Goal: Information Seeking & Learning: Learn about a topic

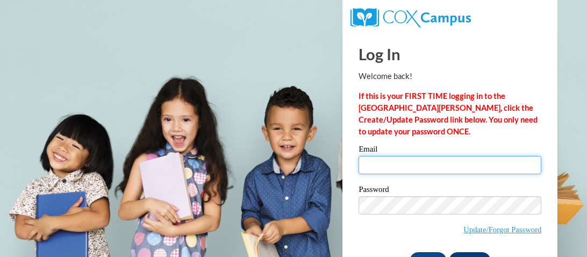
click at [414, 168] on input "Email" at bounding box center [450, 165] width 183 height 18
type input "mcdonaldb@wcsdms.com"
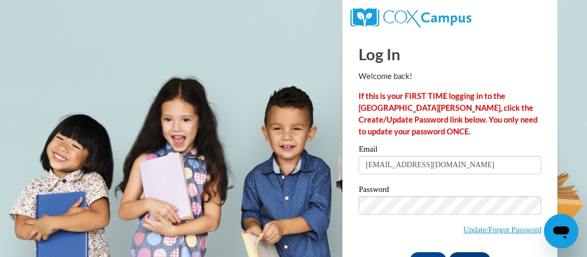
click at [396, 214] on span "Update/Forgot Password" at bounding box center [450, 218] width 183 height 45
click at [554, 132] on div "Log In Welcome back! If this is your FIRST TIME logging in to the NEW Cox Campu…" at bounding box center [449, 162] width 231 height 261
click at [585, 46] on html "Log In Welcome back! If this is your FIRST TIME logging in to the NEW Cox Campu…" at bounding box center [293, 128] width 587 height 257
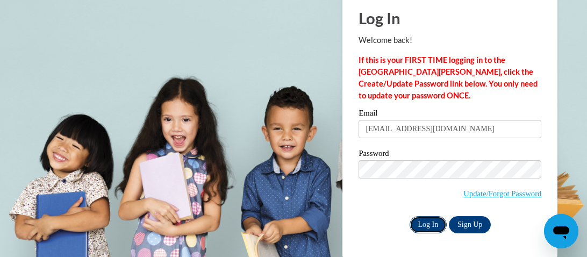
click at [427, 218] on input "Log In" at bounding box center [429, 224] width 38 height 17
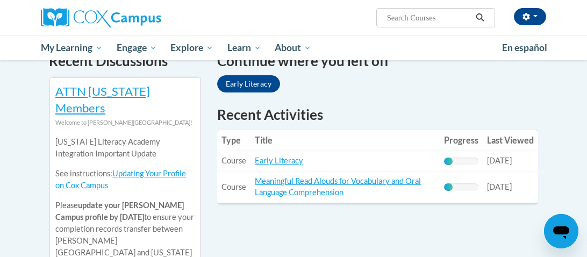
scroll to position [355, 0]
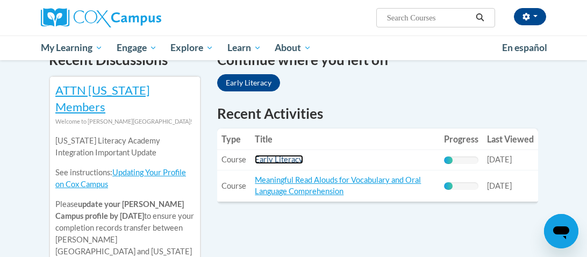
click at [283, 162] on link "Early Literacy" at bounding box center [279, 159] width 48 height 9
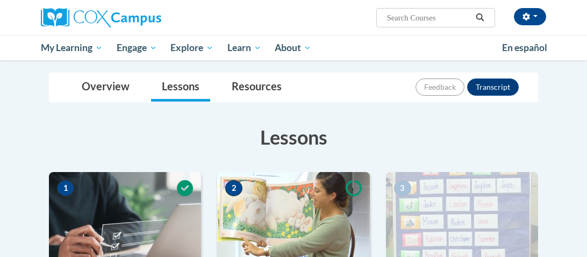
scroll to position [112, 0]
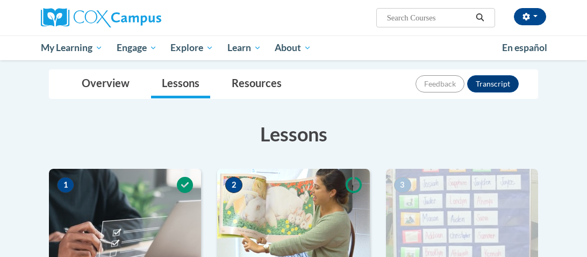
click at [586, 78] on html "Brandi McDonald (America/Chicago UTC-05:00) My Profile Inbox My Transcripts Log…" at bounding box center [293, 16] width 587 height 257
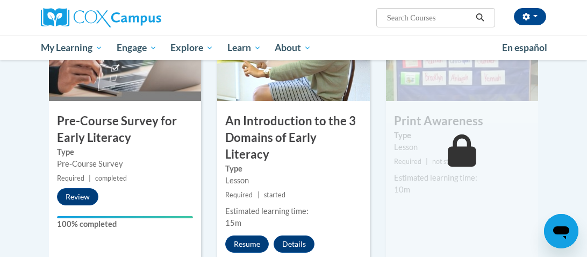
scroll to position [294, 0]
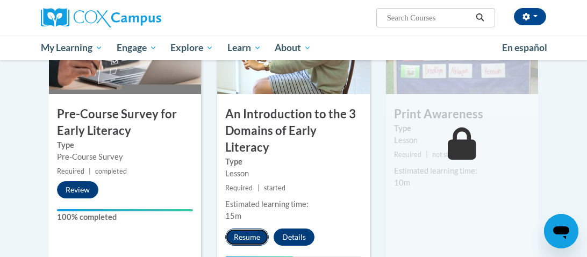
click at [246, 228] on button "Resume" at bounding box center [247, 236] width 44 height 17
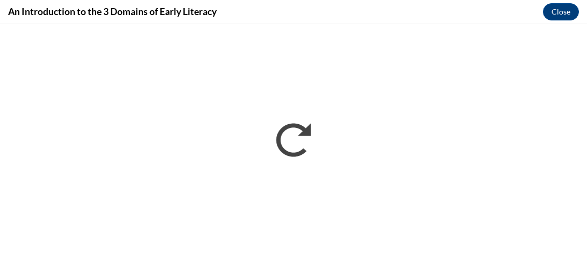
scroll to position [0, 0]
click at [586, 9] on div "An Introduction to the 3 Domains of Early Literacy Close" at bounding box center [293, 12] width 587 height 24
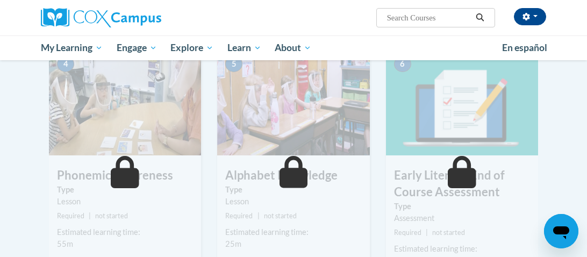
scroll to position [549, 0]
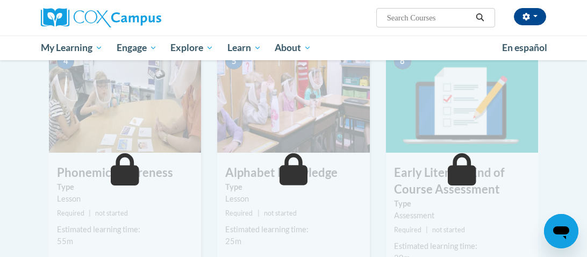
click at [180, 224] on div "Estimated learning time: 55m" at bounding box center [125, 236] width 152 height 24
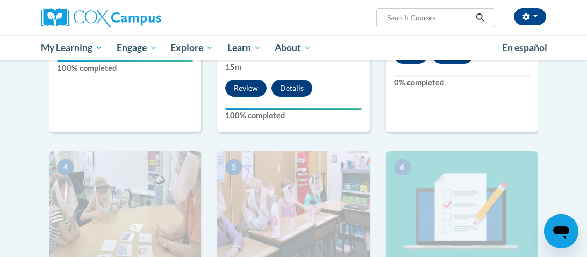
scroll to position [440, 0]
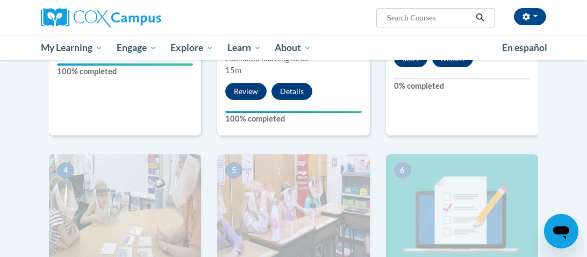
click at [455, 174] on img at bounding box center [462, 207] width 152 height 107
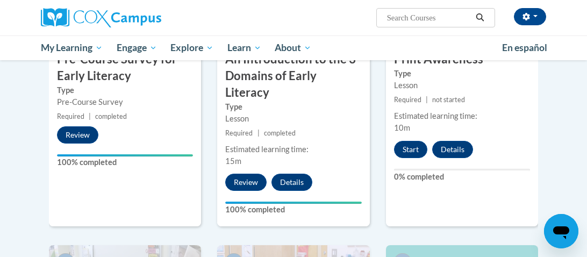
scroll to position [350, 0]
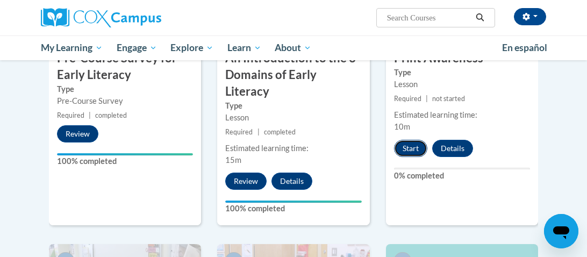
click at [409, 147] on button "Start" at bounding box center [410, 148] width 33 height 17
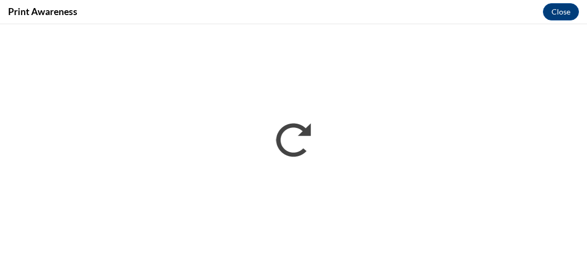
scroll to position [0, 0]
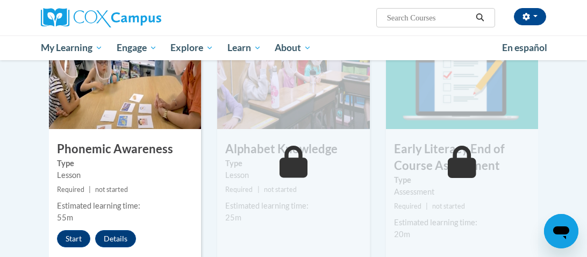
scroll to position [573, 0]
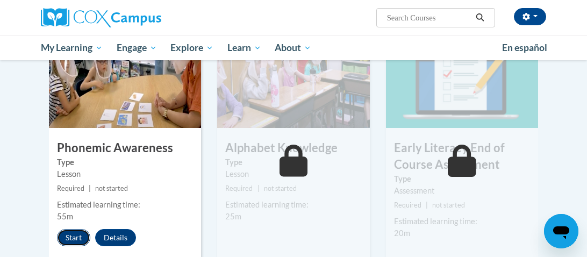
click at [68, 229] on button "Start" at bounding box center [73, 237] width 33 height 17
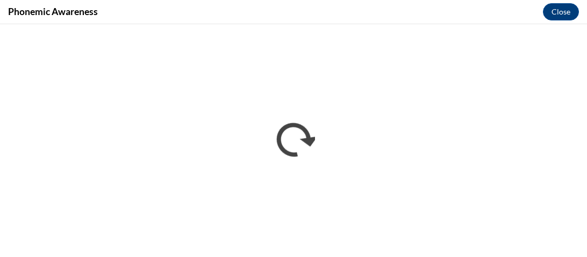
scroll to position [0, 0]
